Goal: Check status: Check status

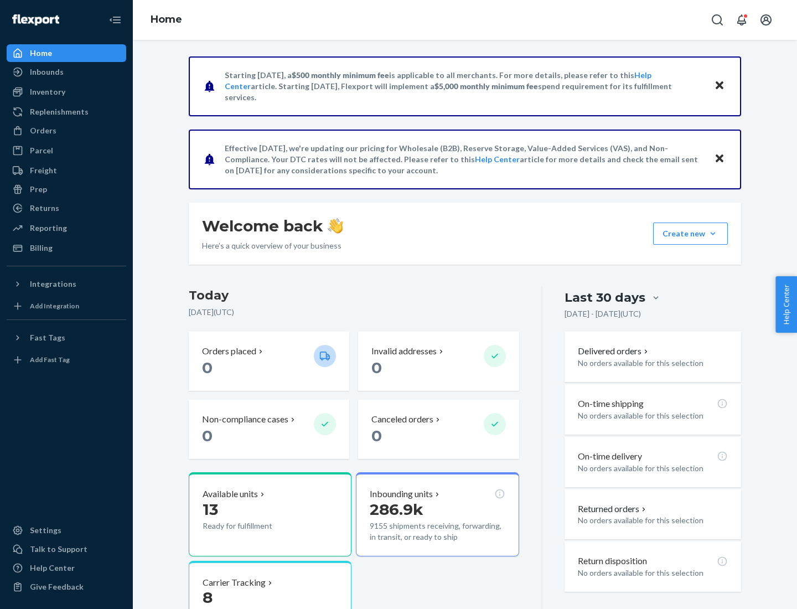
click at [713, 234] on button "Create new Create new inbound Create new order Create new product" at bounding box center [690, 234] width 75 height 22
click at [46, 72] on div "Inbounds" at bounding box center [47, 71] width 34 height 11
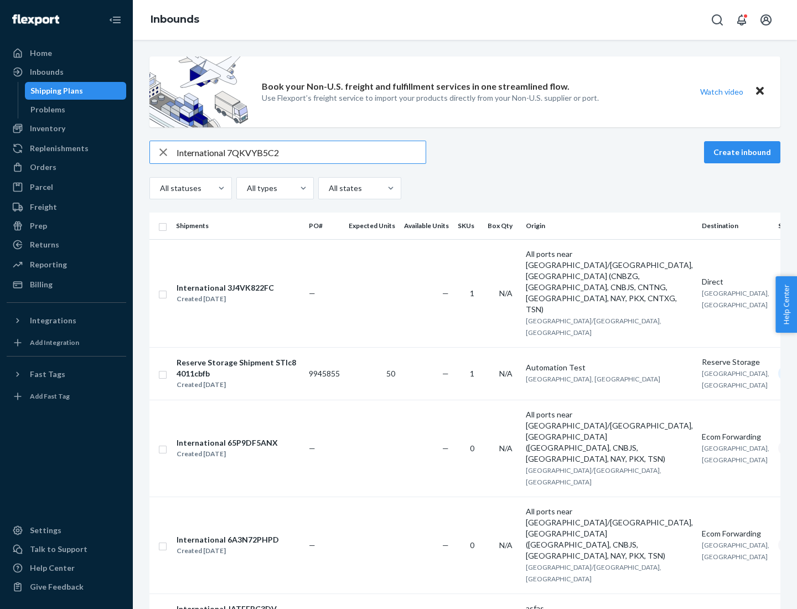
type input "International 7QKVYB5C29"
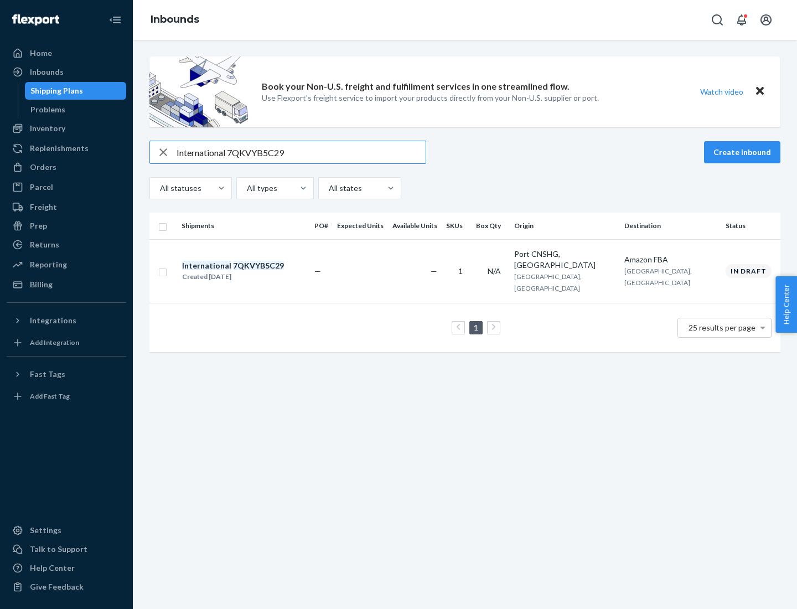
click at [252, 271] on div "Created [DATE]" at bounding box center [233, 276] width 102 height 11
